Goal: Information Seeking & Learning: Find specific fact

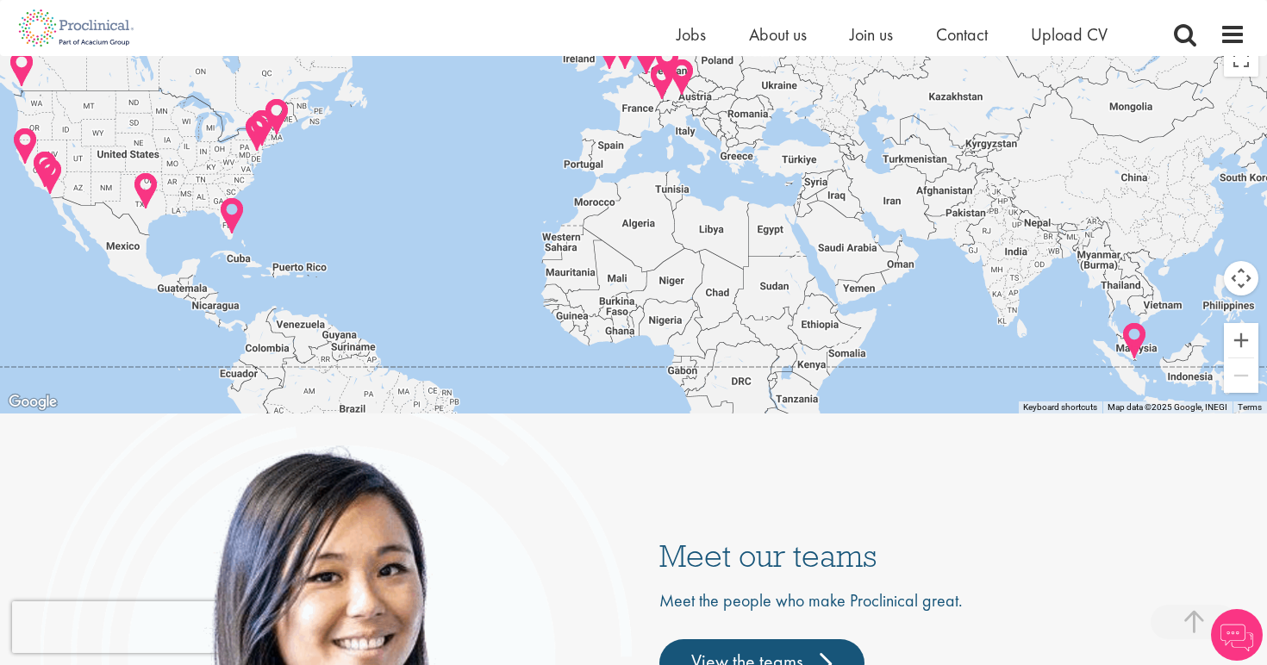
scroll to position [4464, 0]
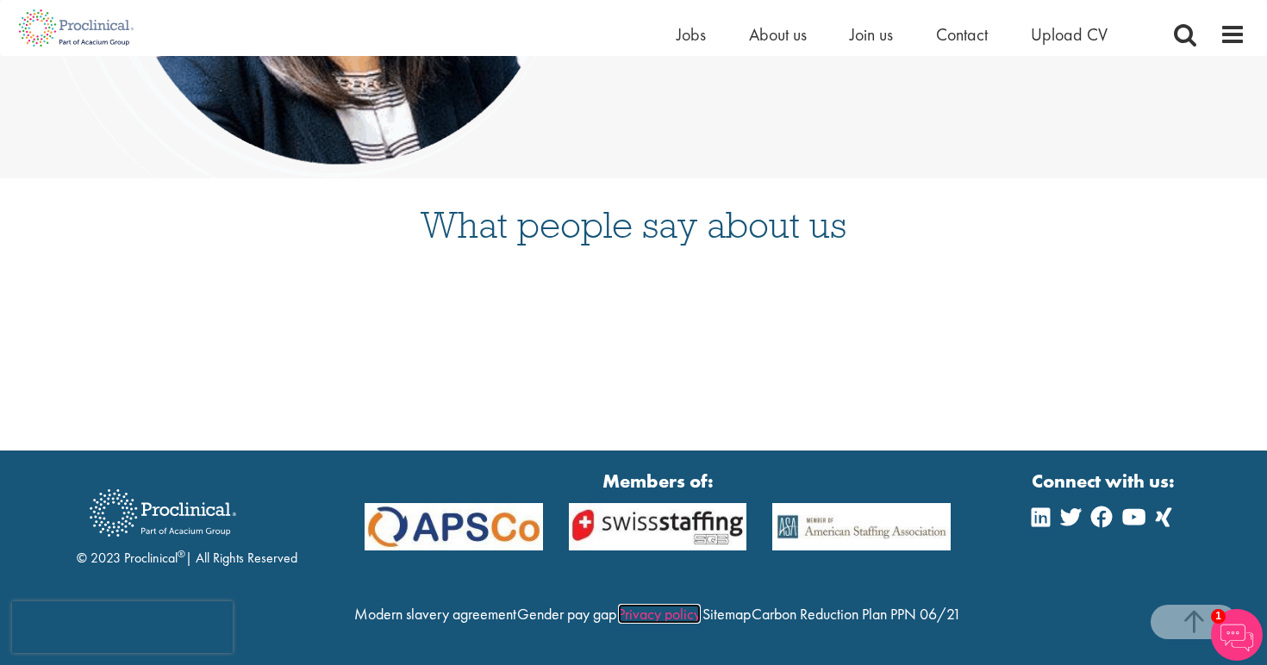
click at [701, 604] on link "Privacy policy" at bounding box center [659, 614] width 83 height 20
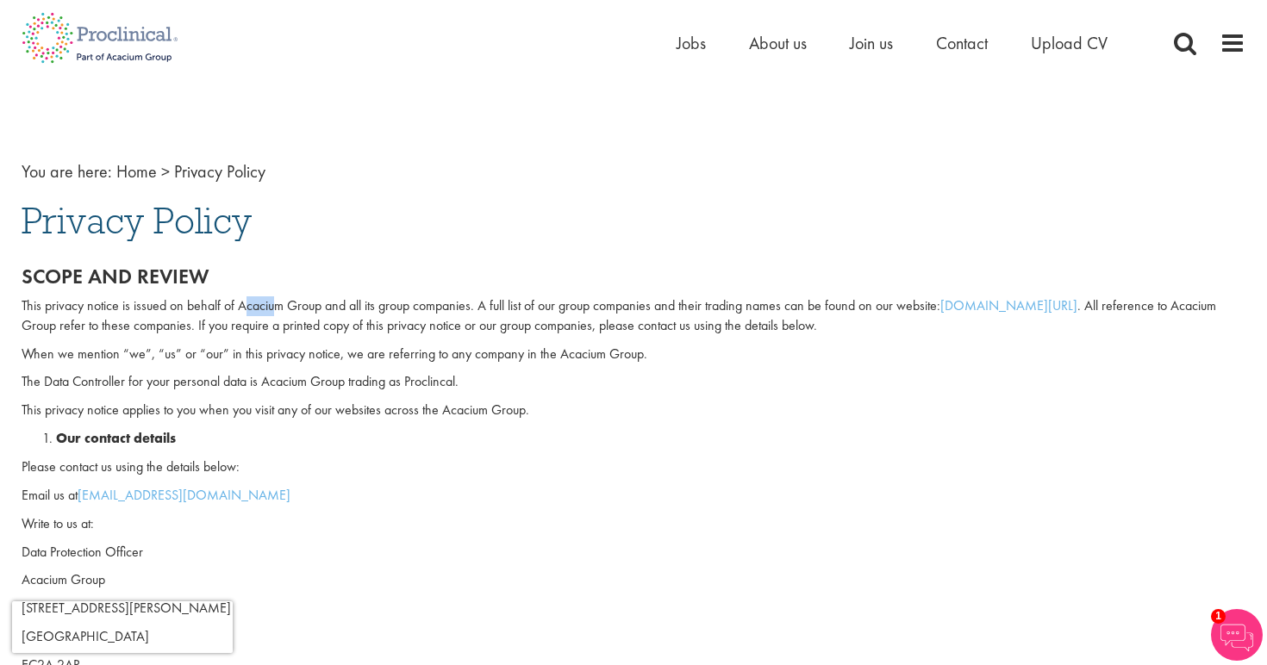
drag, startPoint x: 242, startPoint y: 306, endPoint x: 273, endPoint y: 296, distance: 32.4
click at [273, 296] on p "This privacy notice is issued on behalf of Acacium Group and all its group comp…" at bounding box center [634, 316] width 1224 height 40
drag, startPoint x: 320, startPoint y: 309, endPoint x: 236, endPoint y: 309, distance: 83.6
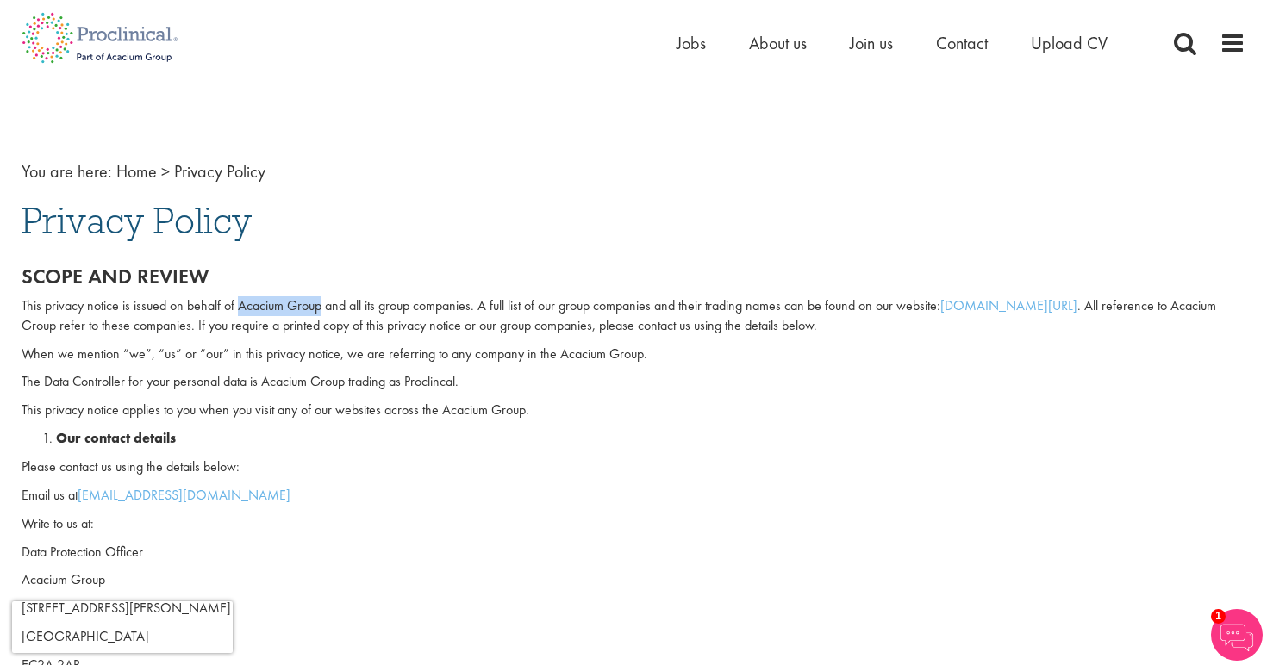
click at [236, 309] on p "This privacy notice is issued on behalf of Acacium Group and all its group comp…" at bounding box center [634, 316] width 1224 height 40
copy p "Acacium Group"
